Goal: Navigation & Orientation: Find specific page/section

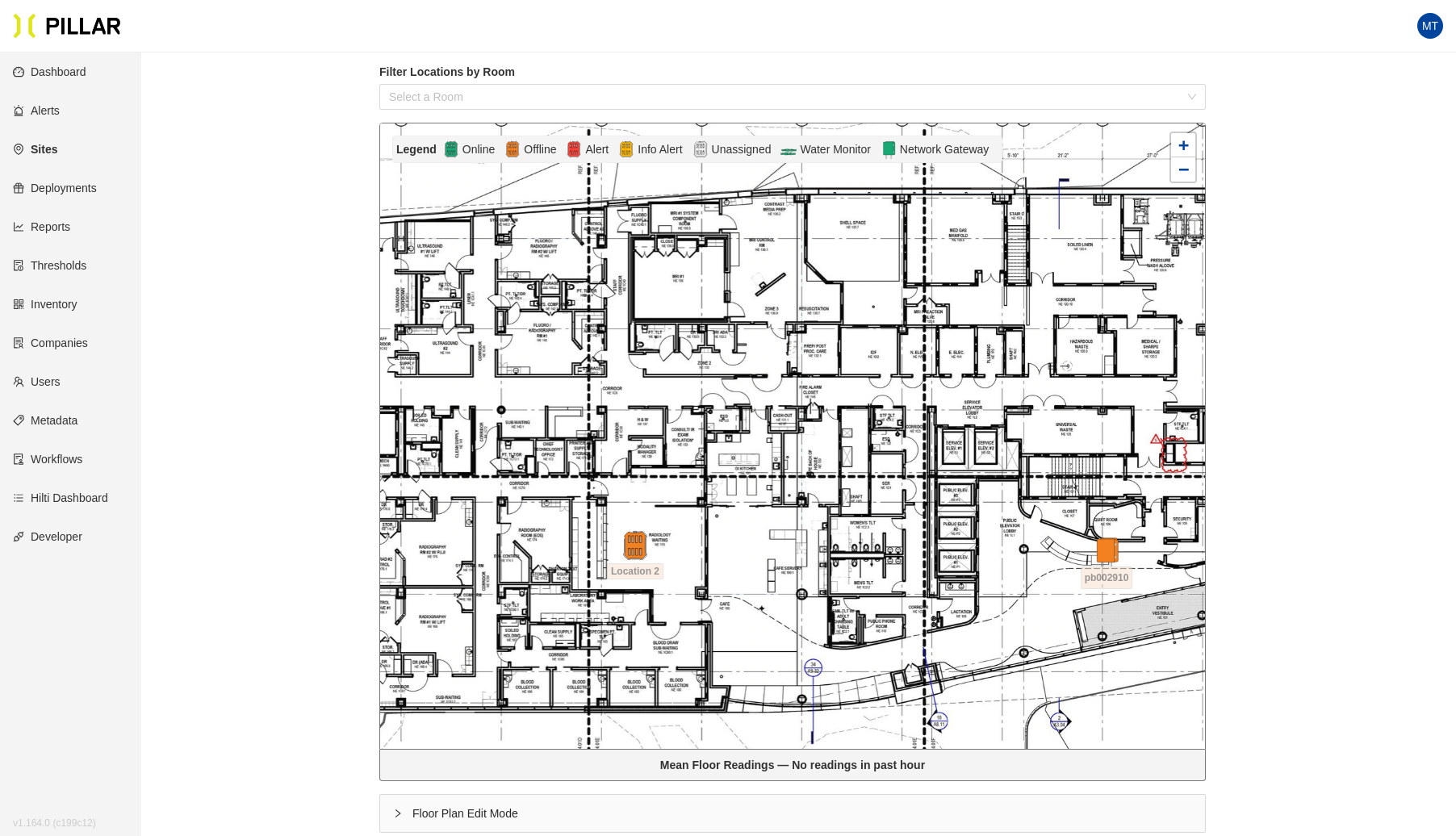
scroll to position [209, 0]
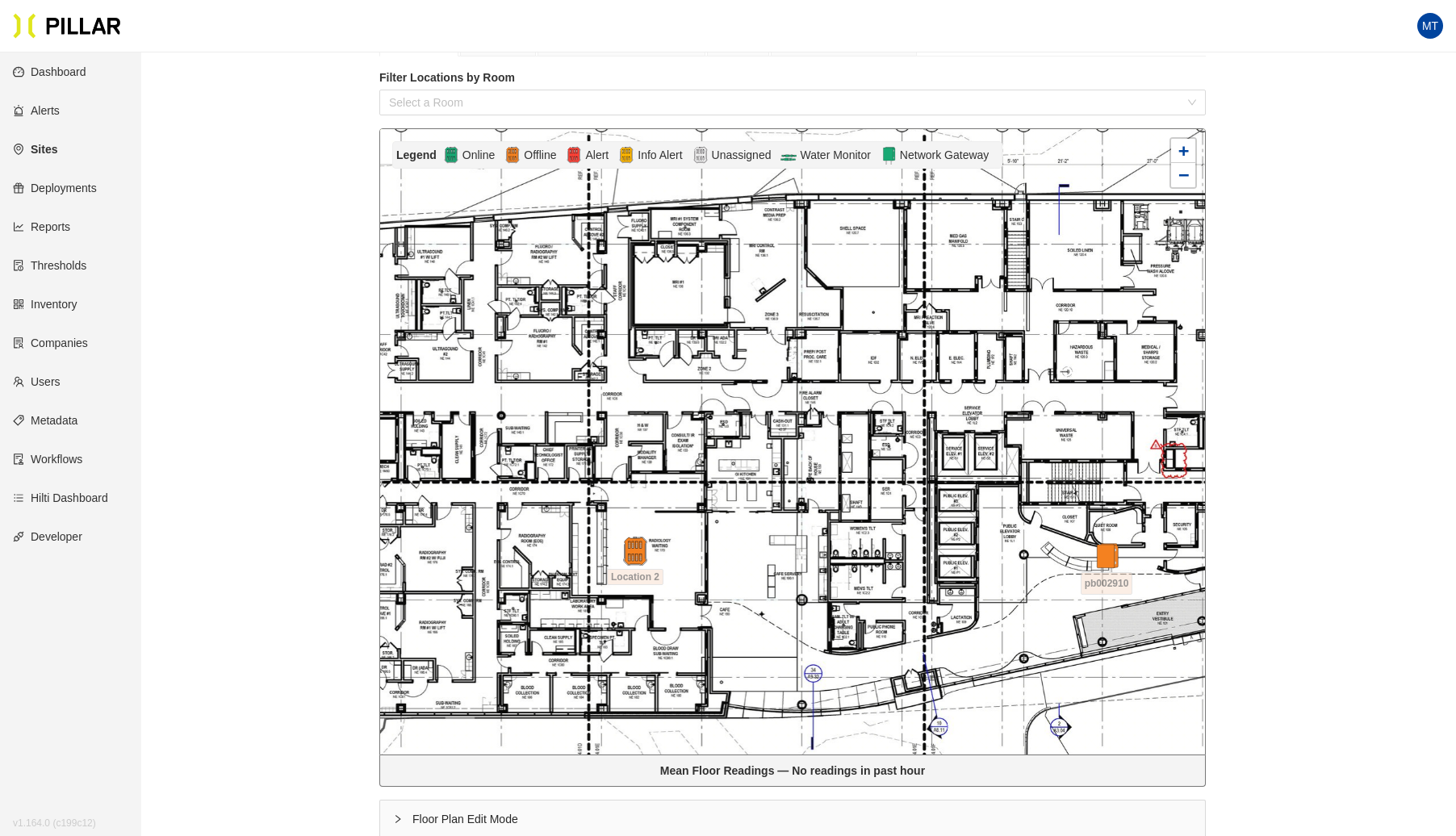
click at [42, 154] on link "Sites" at bounding box center [35, 150] width 44 height 13
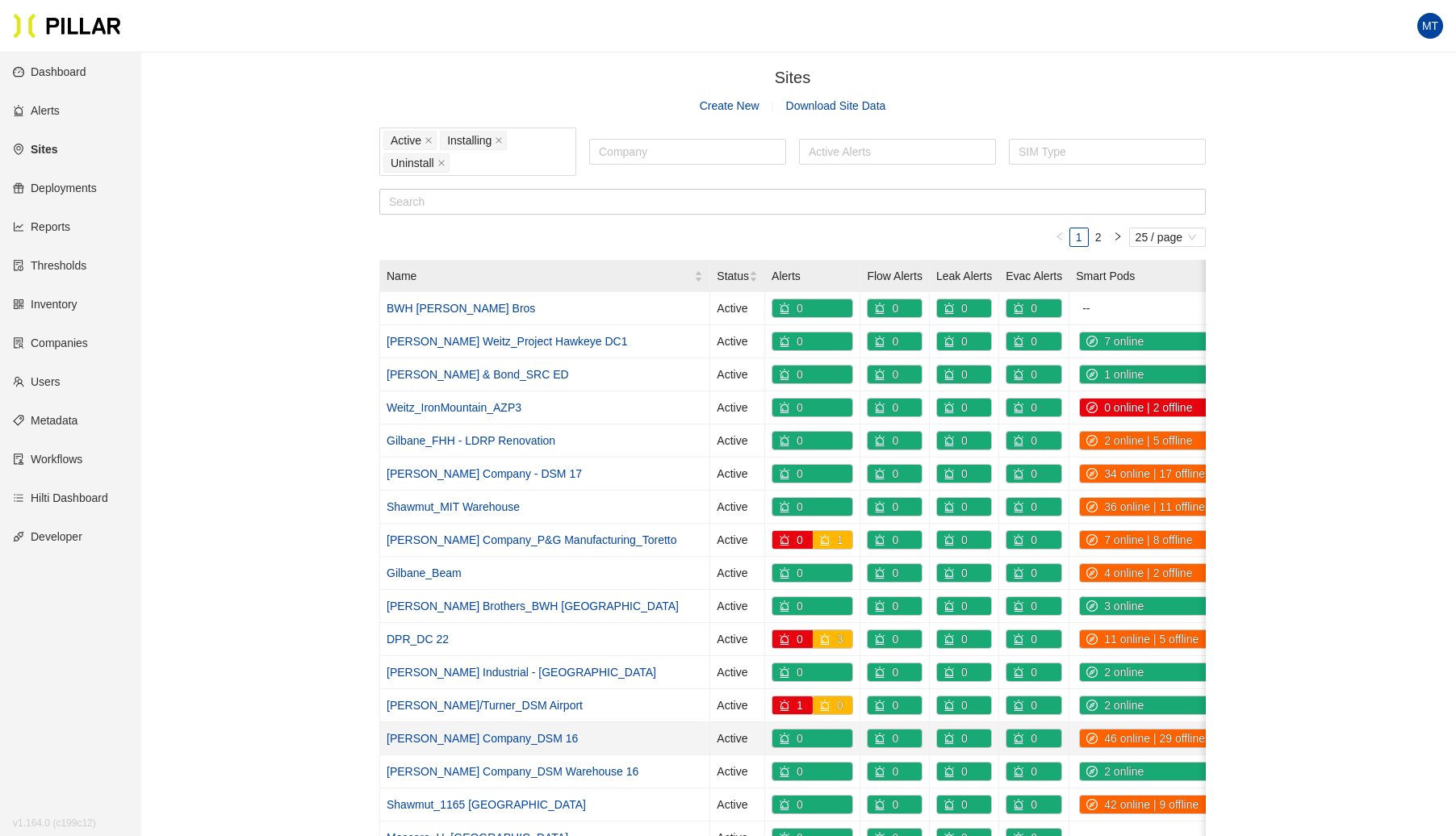
click at [452, 732] on link "[PERSON_NAME] Company_DSM 16" at bounding box center [482, 739] width 192 height 13
